Goal: Information Seeking & Learning: Learn about a topic

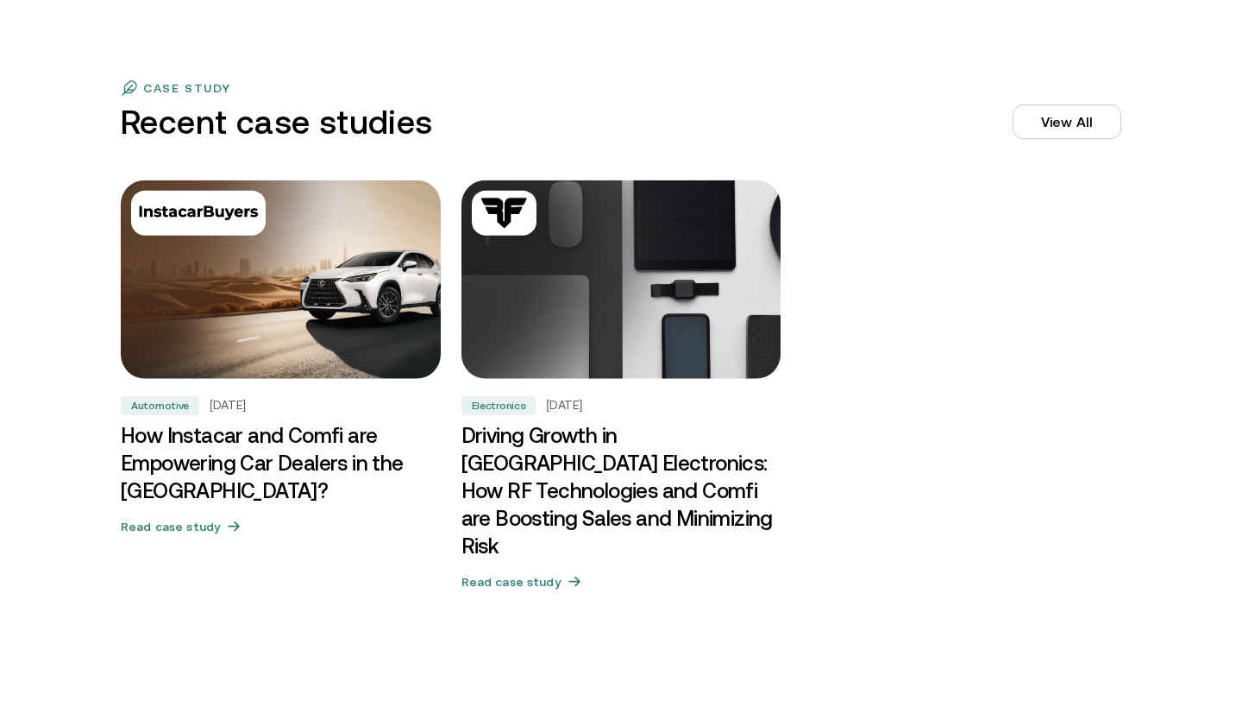
scroll to position [5253, 0]
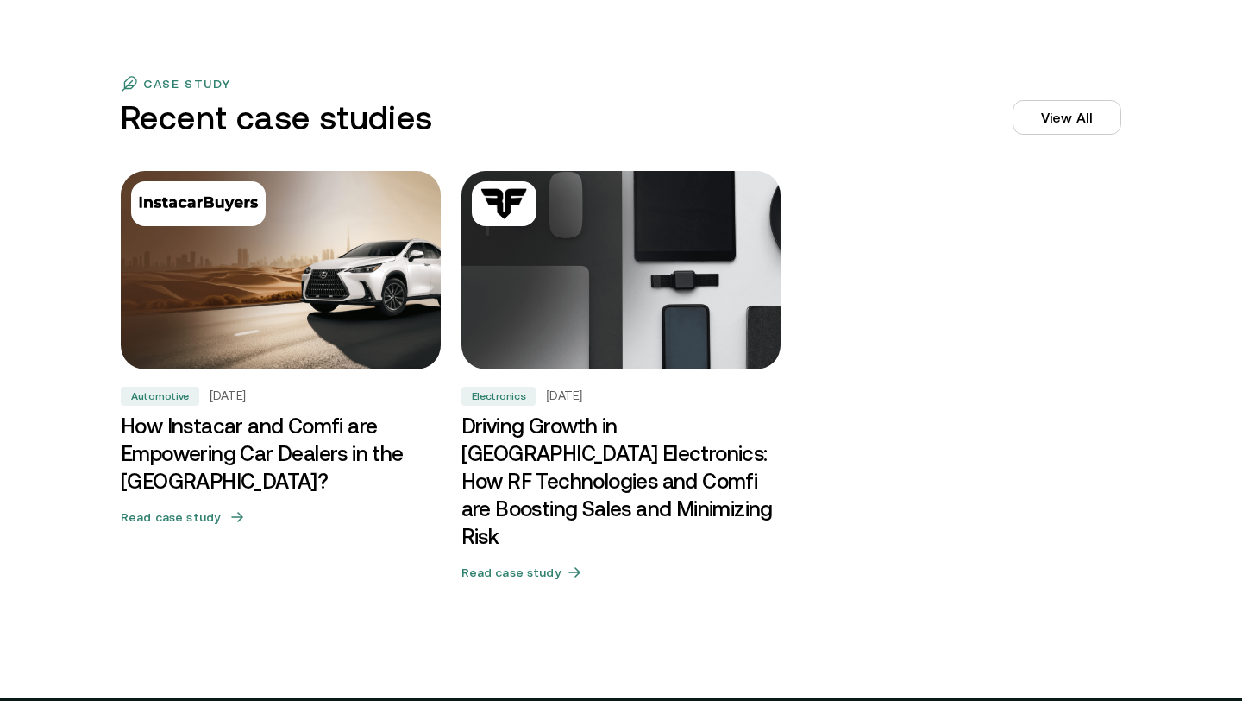
click at [324, 437] on h3 "How Instacar and Comfi are Empowering Car Dealers in the [GEOGRAPHIC_DATA]?" at bounding box center [281, 453] width 320 height 83
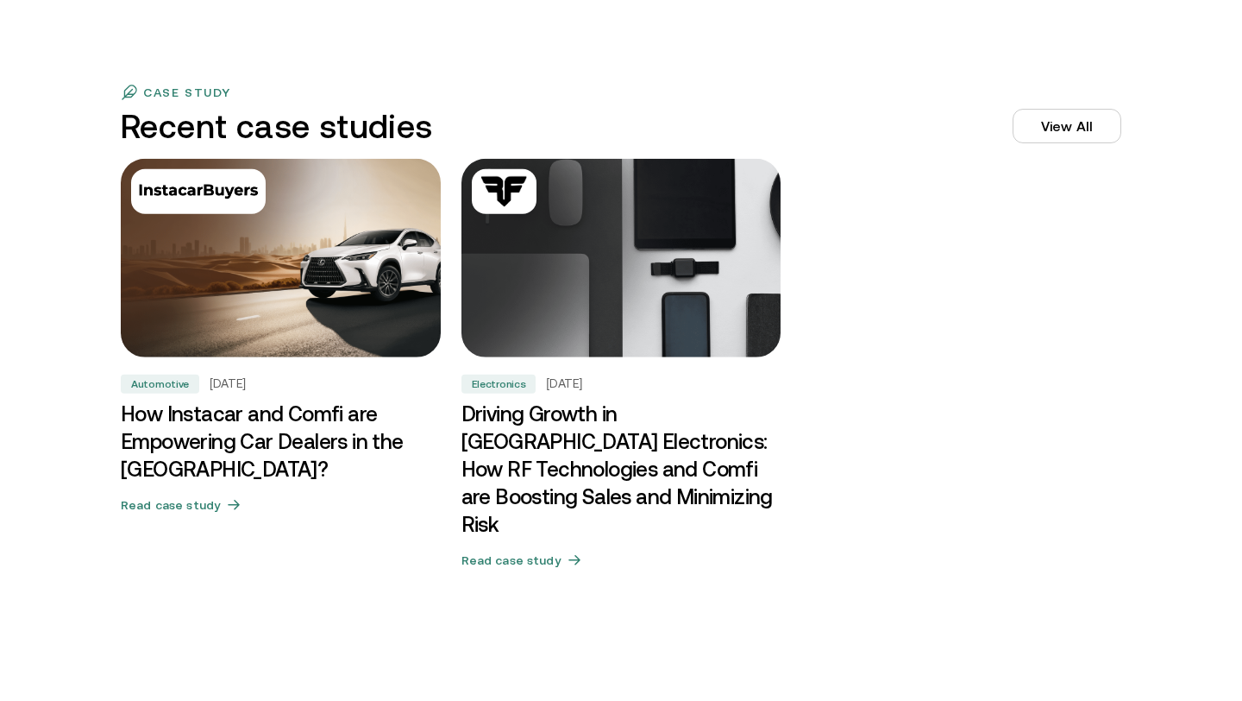
scroll to position [5253, 0]
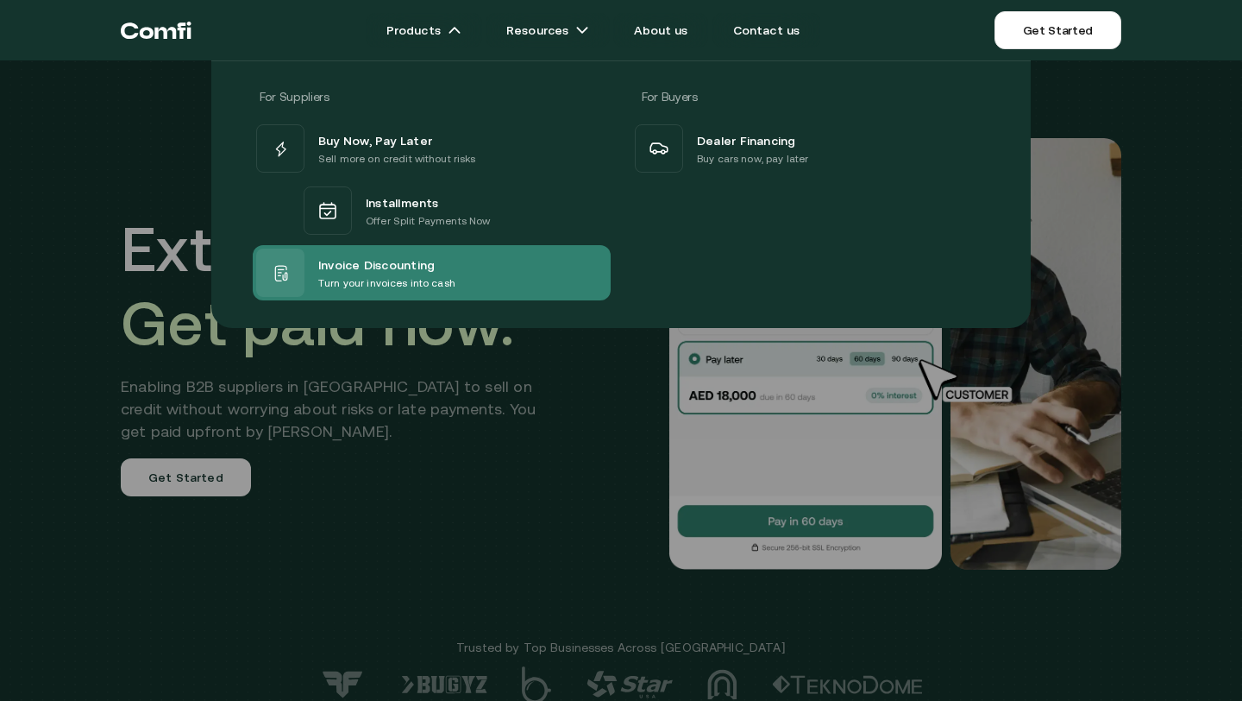
click at [381, 269] on span "Invoice Discounting" at bounding box center [376, 264] width 116 height 21
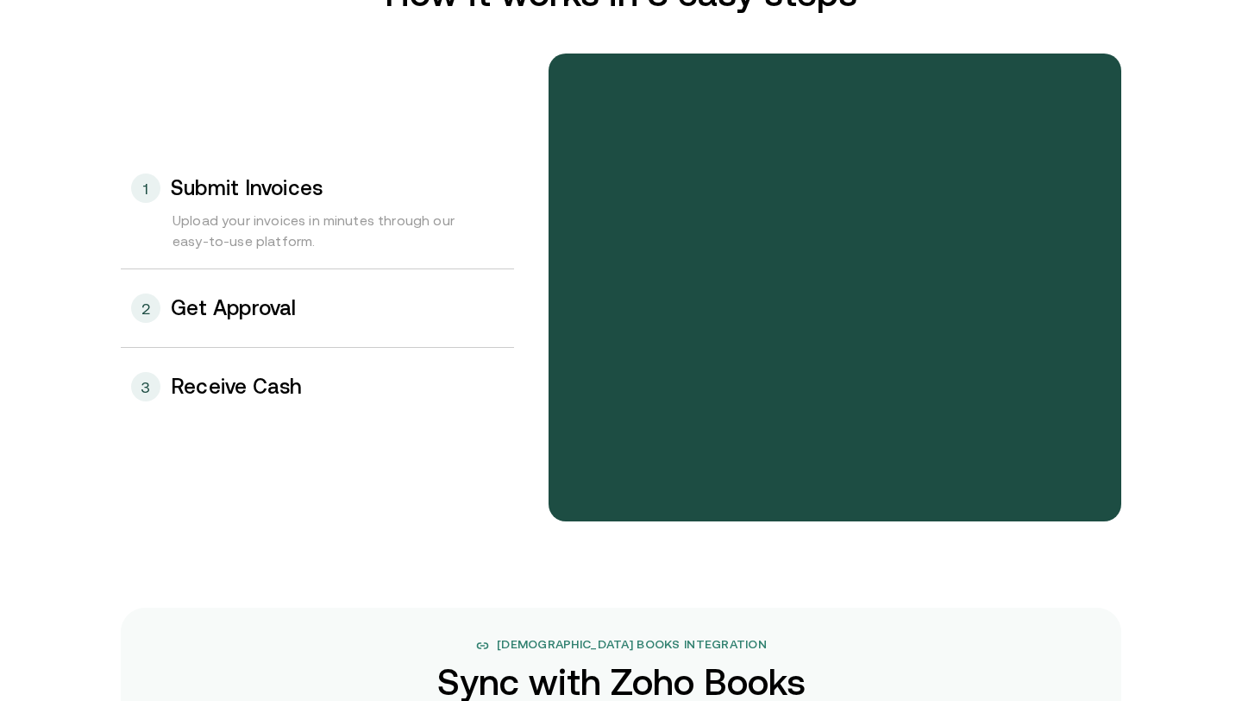
scroll to position [1846, 0]
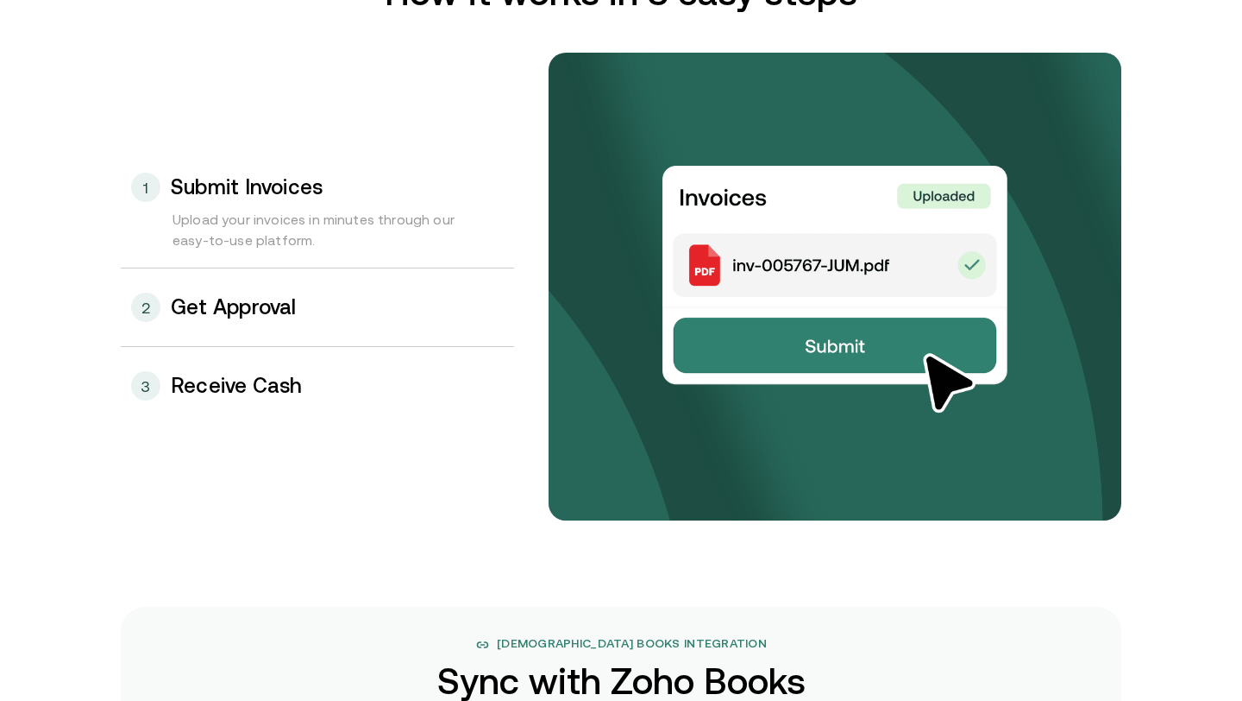
click at [297, 319] on div "2 Get Approval" at bounding box center [317, 307] width 393 height 78
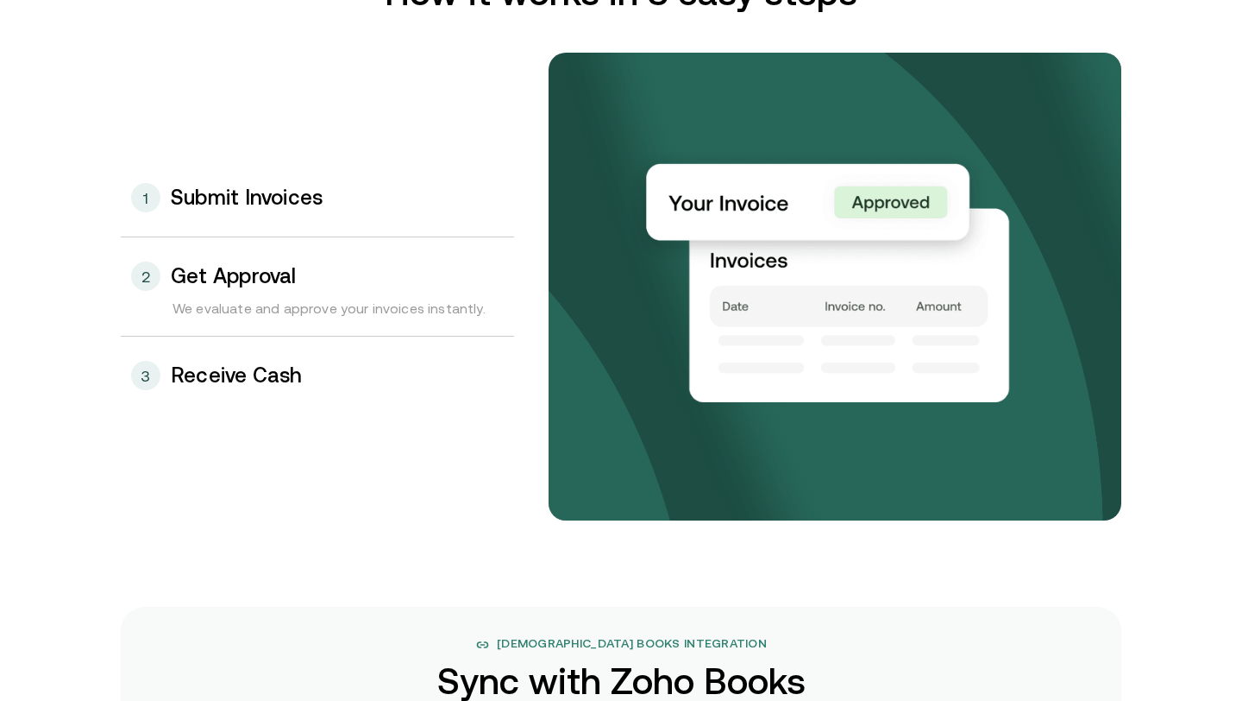
click at [277, 385] on h3 "Receive Cash" at bounding box center [237, 375] width 132 height 22
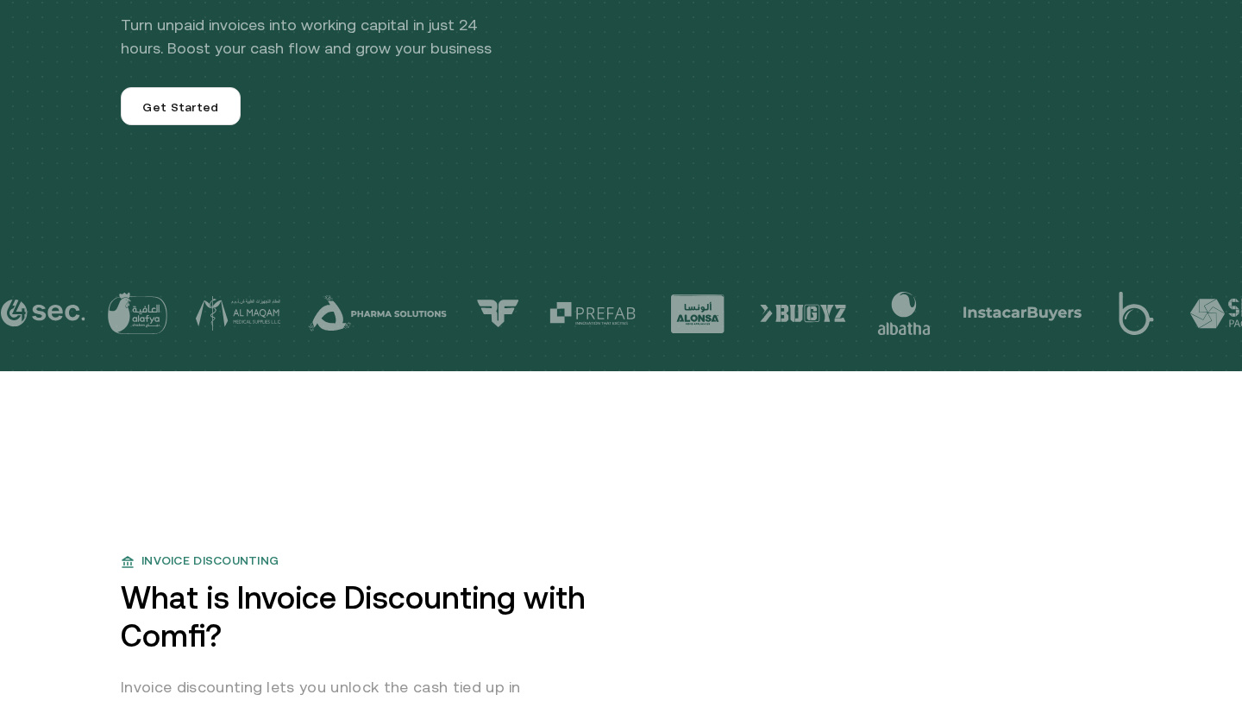
scroll to position [0, 0]
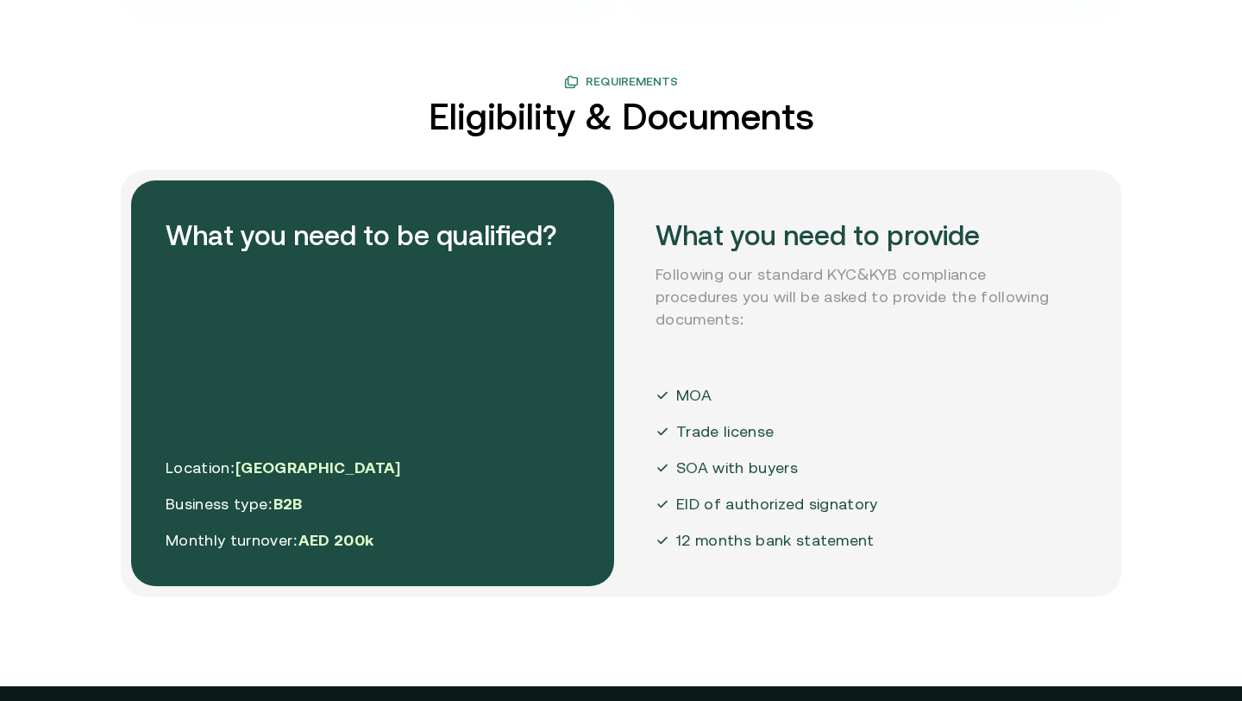
scroll to position [4084, 0]
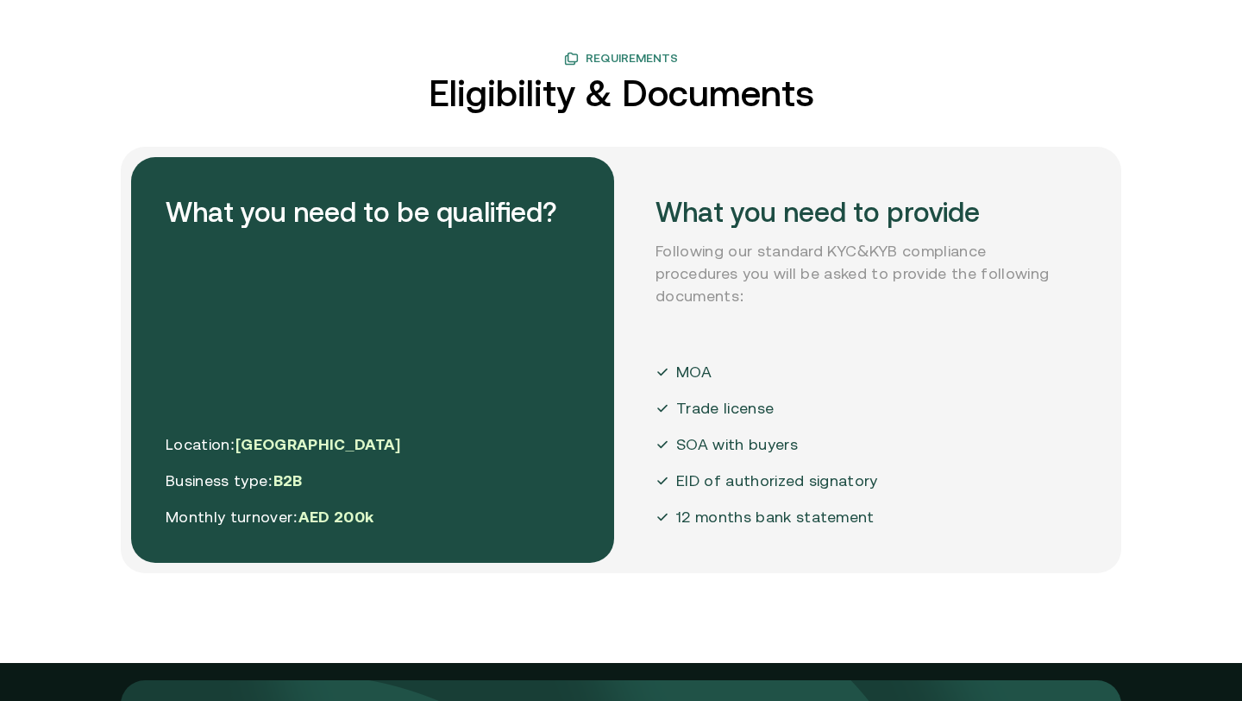
click at [820, 288] on div "What you need to provide Following our standard KYC&KYB compliance procedures y…" at bounding box center [862, 360] width 483 height 406
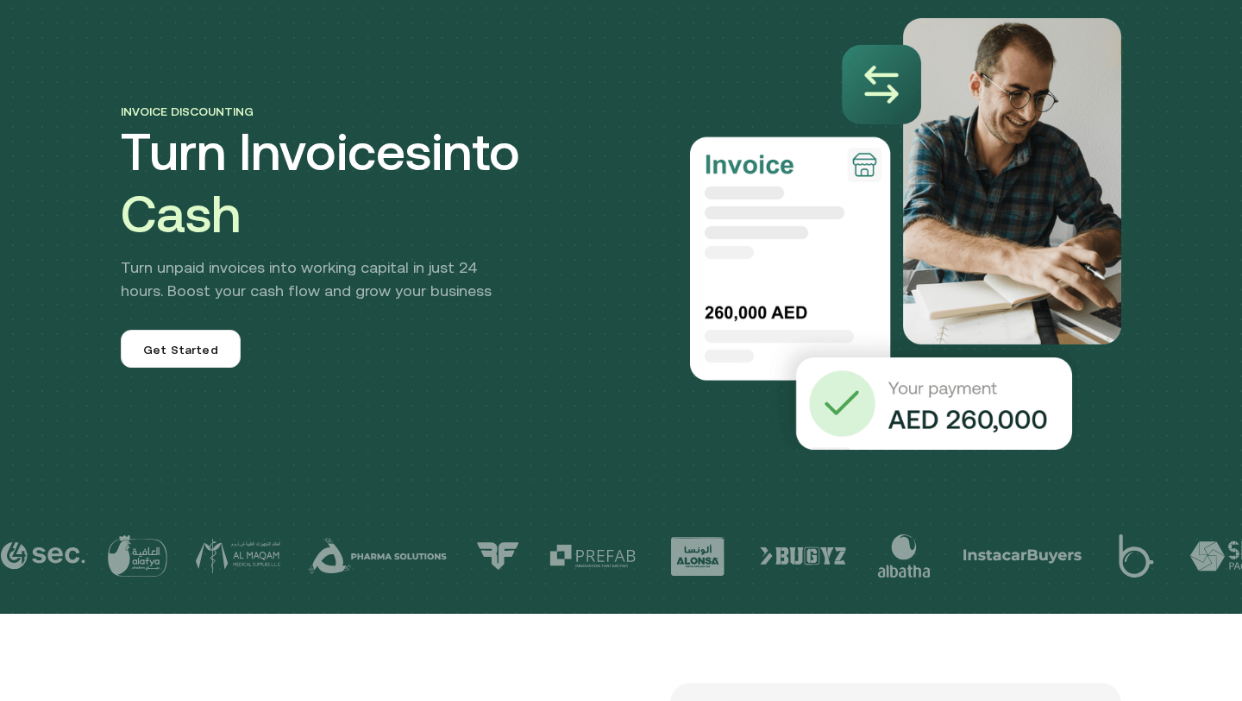
scroll to position [110, 0]
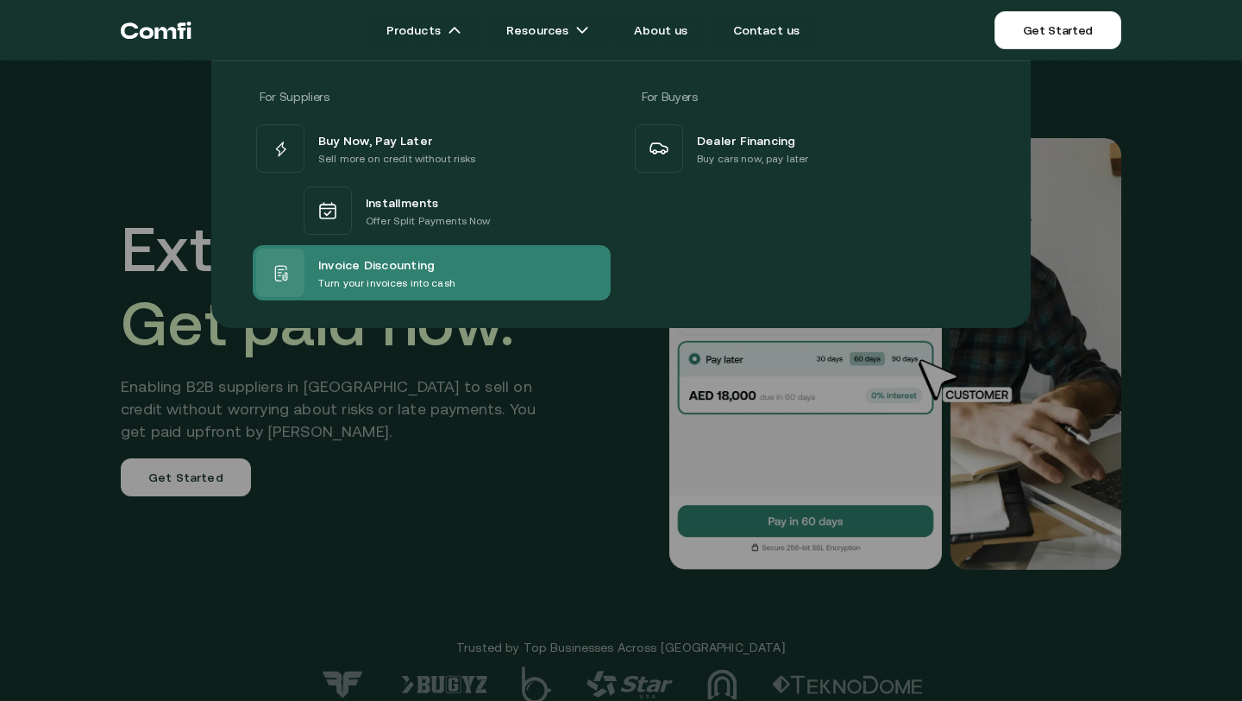
click at [360, 265] on span "Invoice Discounting" at bounding box center [376, 264] width 116 height 21
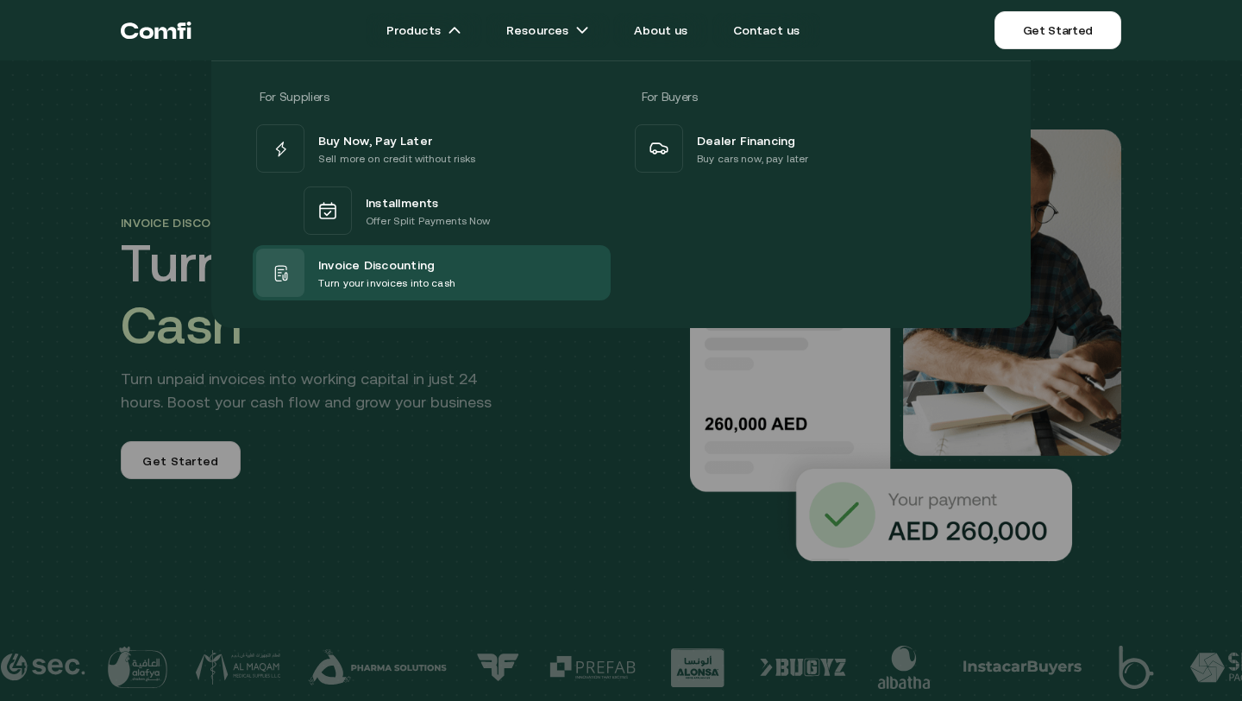
click at [161, 22] on icon "Return to the top of the Comfi home page" at bounding box center [156, 30] width 71 height 52
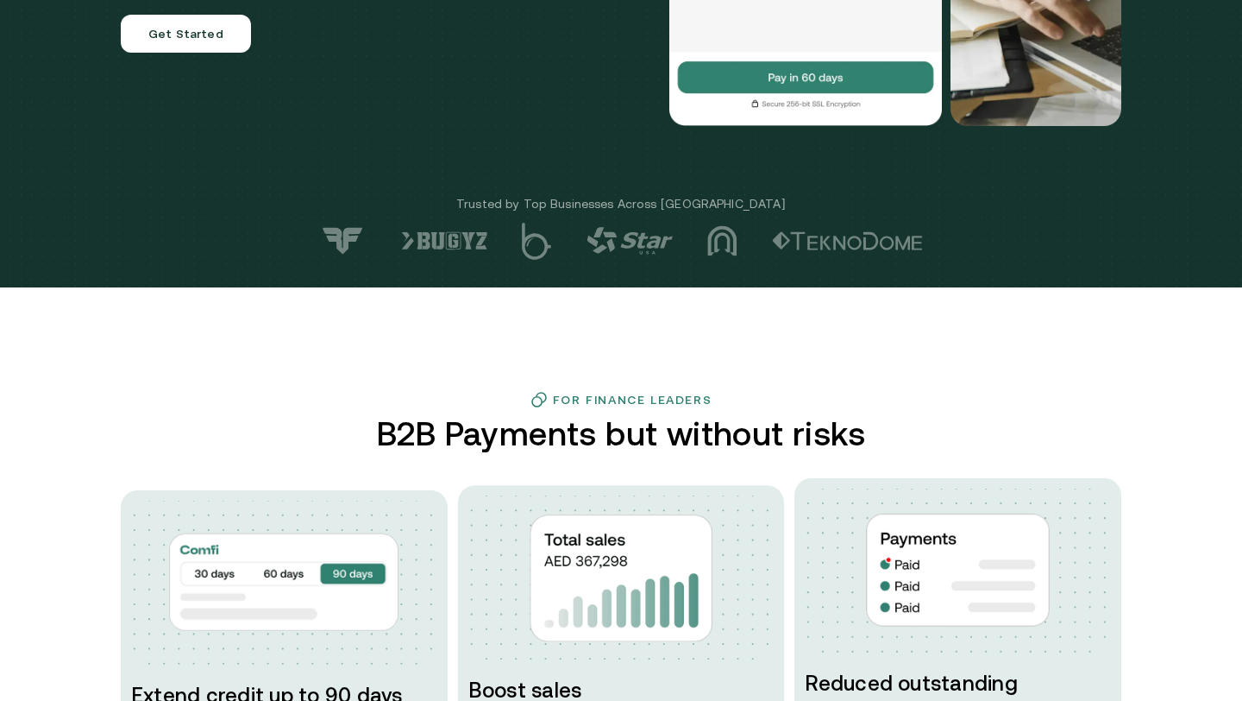
scroll to position [444, 0]
